Goal: Check status: Check status

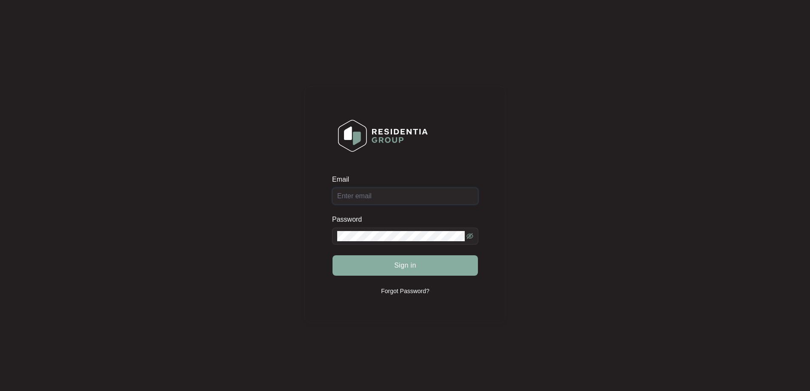
type input "[EMAIL_ADDRESS][DOMAIN_NAME]"
click at [396, 267] on span "Sign in" at bounding box center [405, 265] width 22 height 10
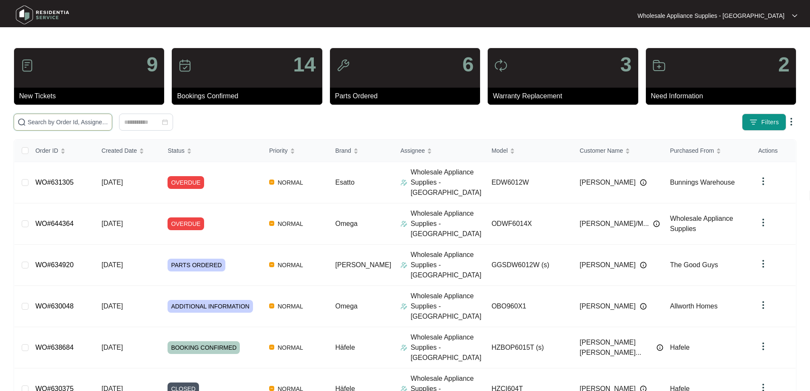
click at [83, 122] on input "text" at bounding box center [68, 121] width 81 height 9
paste input "642647"
type input "642647"
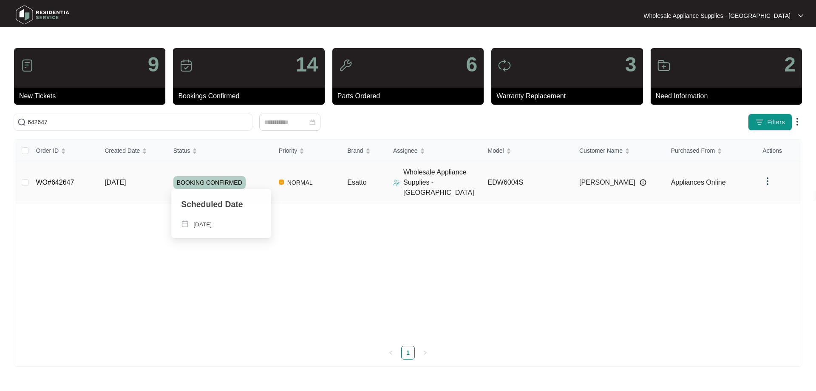
click at [220, 179] on span "BOOKING CONFIRMED" at bounding box center [209, 182] width 72 height 13
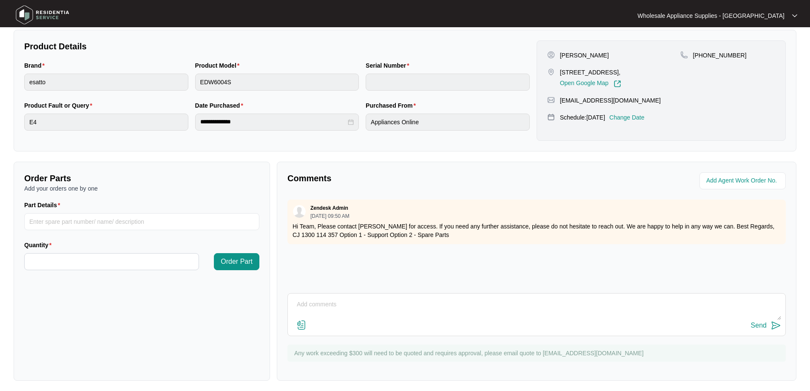
scroll to position [173, 0]
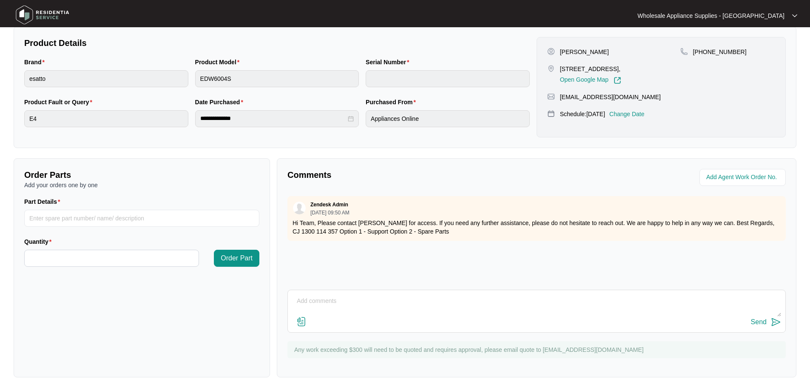
click at [332, 306] on textarea at bounding box center [536, 305] width 489 height 22
paste textarea "REMOVED DISHWASHER, TESTED ON INSPECTION FOUND FLOAT SWITCH LOOSE REFIT SWITCH …"
type textarea "REMOVED DISHWASHER, TESTED ON INSPECTION FOUND FLOAT SWITCH LOOSE REFIT SWITCH …"
click at [771, 321] on img at bounding box center [776, 322] width 10 height 10
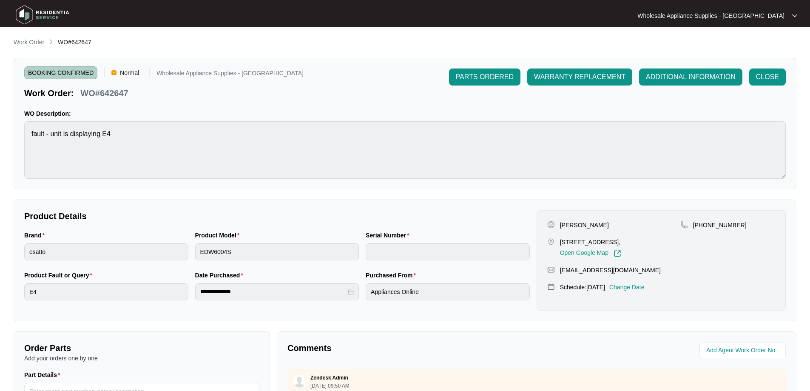
scroll to position [43, 0]
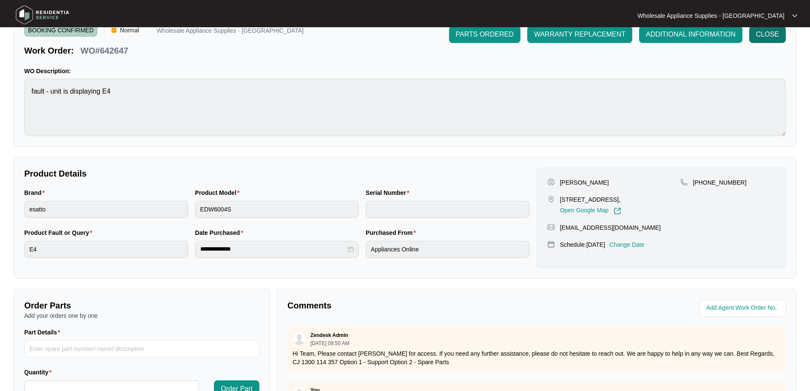
click at [765, 35] on span "CLOSE" at bounding box center [767, 34] width 23 height 10
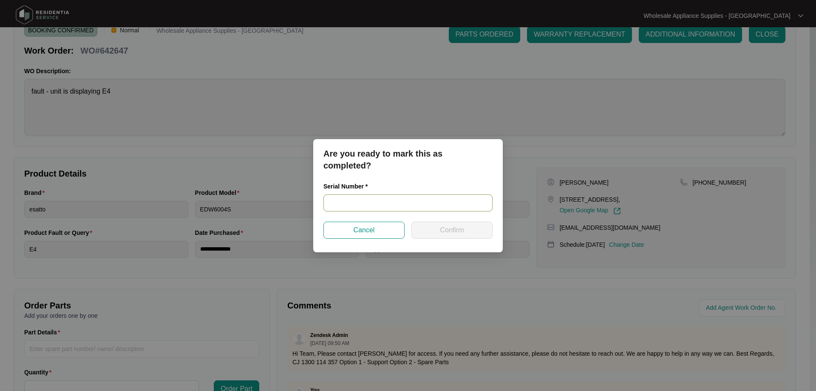
paste input "24068705070100016"
type input "24068705070100016"
click at [449, 233] on span "Confirm" at bounding box center [452, 230] width 24 height 10
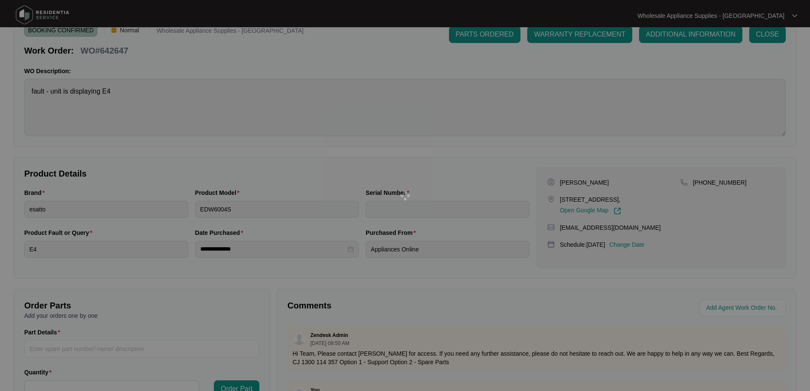
type input "24068705070100016"
